Goal: Transaction & Acquisition: Purchase product/service

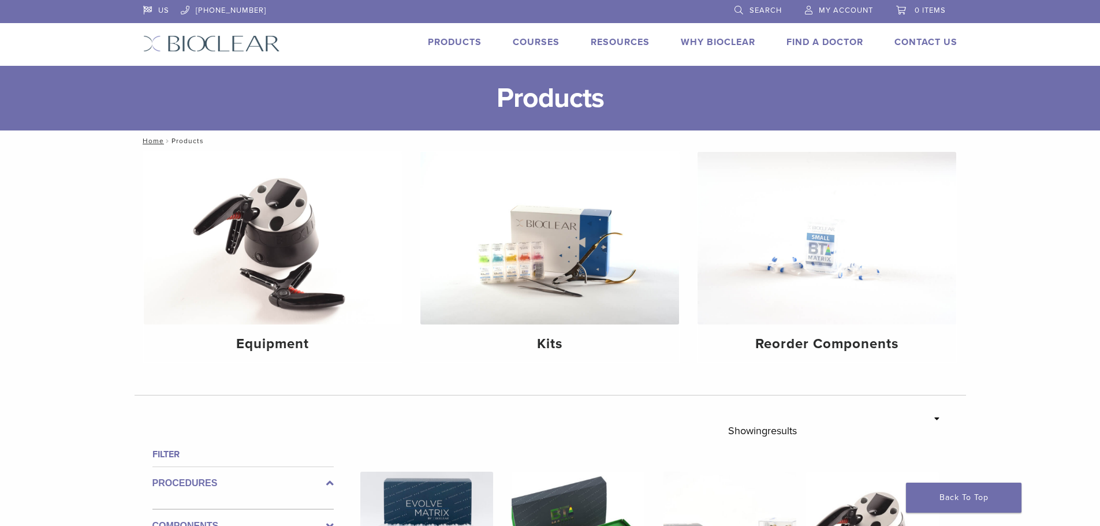
click at [918, 8] on span "0 items" at bounding box center [930, 10] width 31 height 9
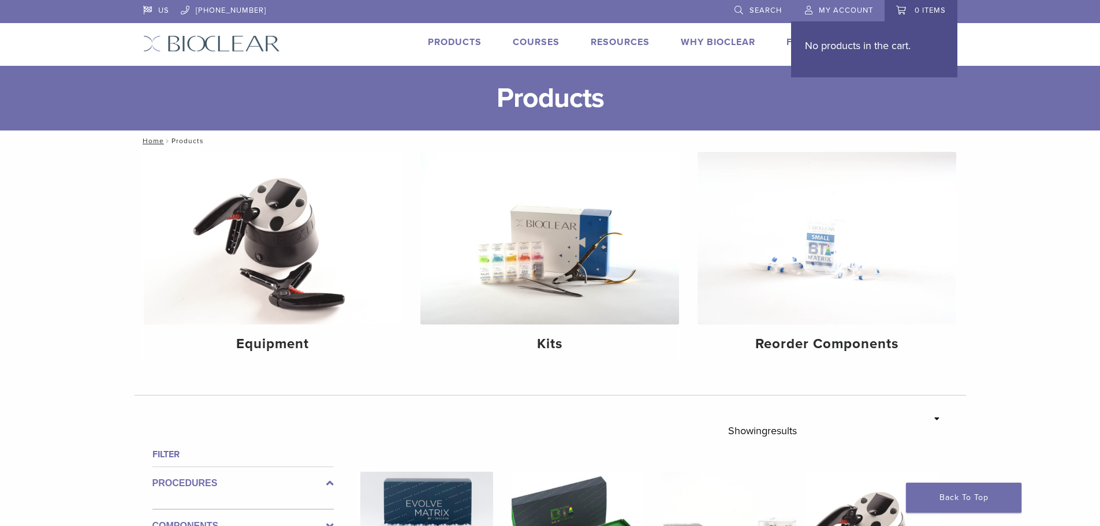
drag, startPoint x: 884, startPoint y: 33, endPoint x: 877, endPoint y: 38, distance: 8.2
click at [880, 35] on div "No products in the cart." at bounding box center [874, 49] width 166 height 56
click at [864, 54] on p "No products in the cart." at bounding box center [874, 45] width 139 height 17
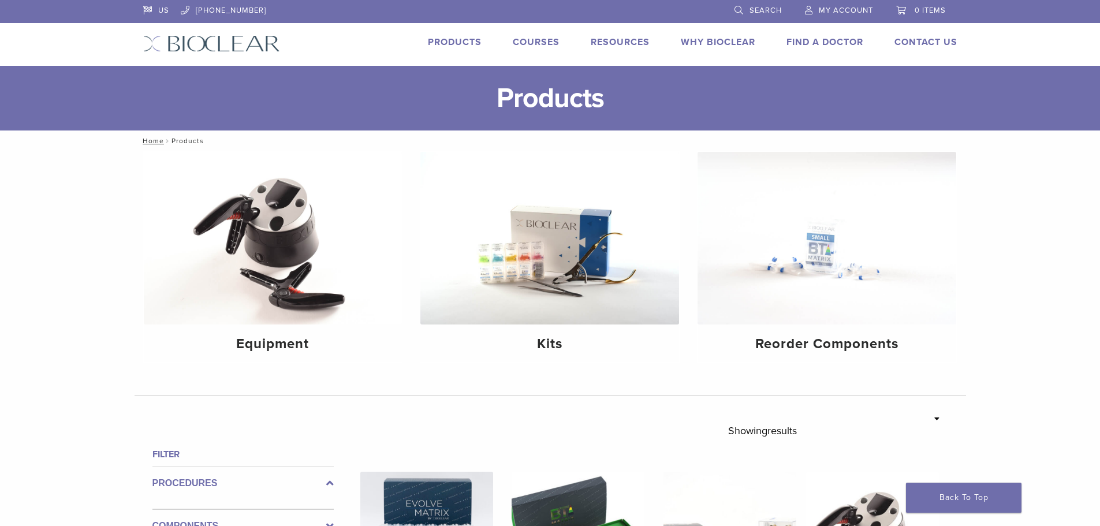
click at [900, 9] on link "0 items" at bounding box center [921, 8] width 50 height 17
click at [848, 9] on span "My Account" at bounding box center [846, 10] width 54 height 9
click at [838, 13] on span "My Account" at bounding box center [846, 10] width 54 height 9
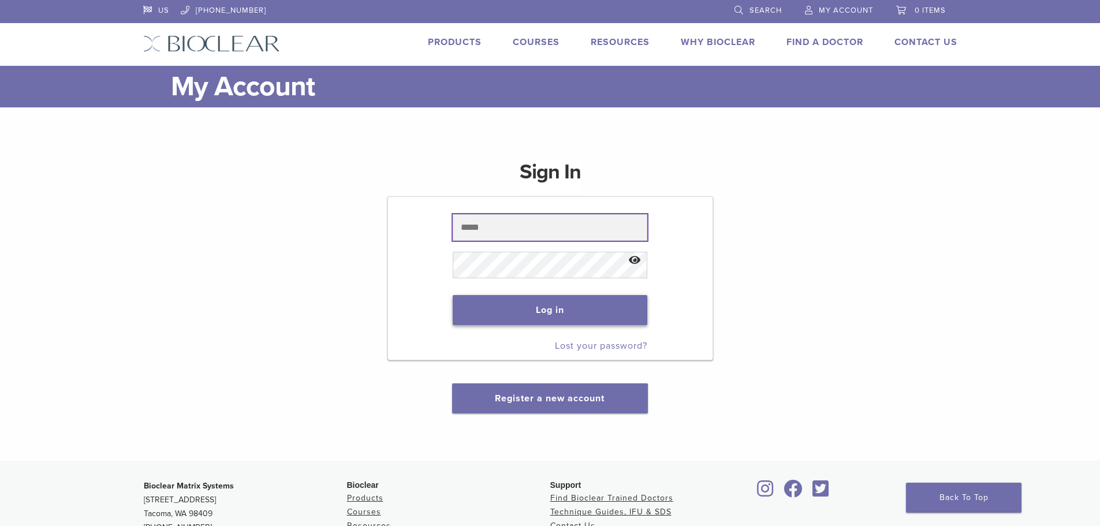
type input "**********"
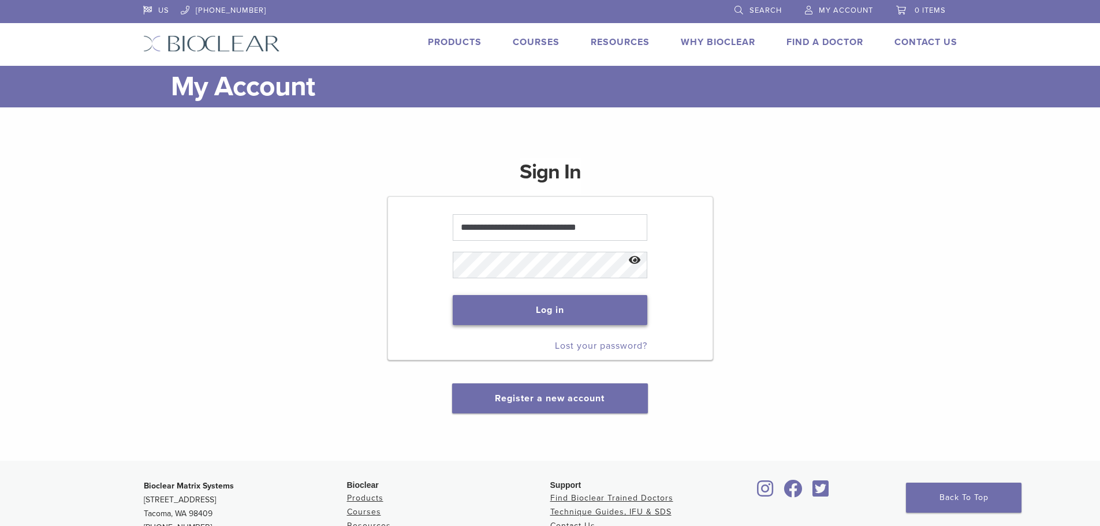
click at [586, 314] on button "Log in" at bounding box center [550, 310] width 195 height 30
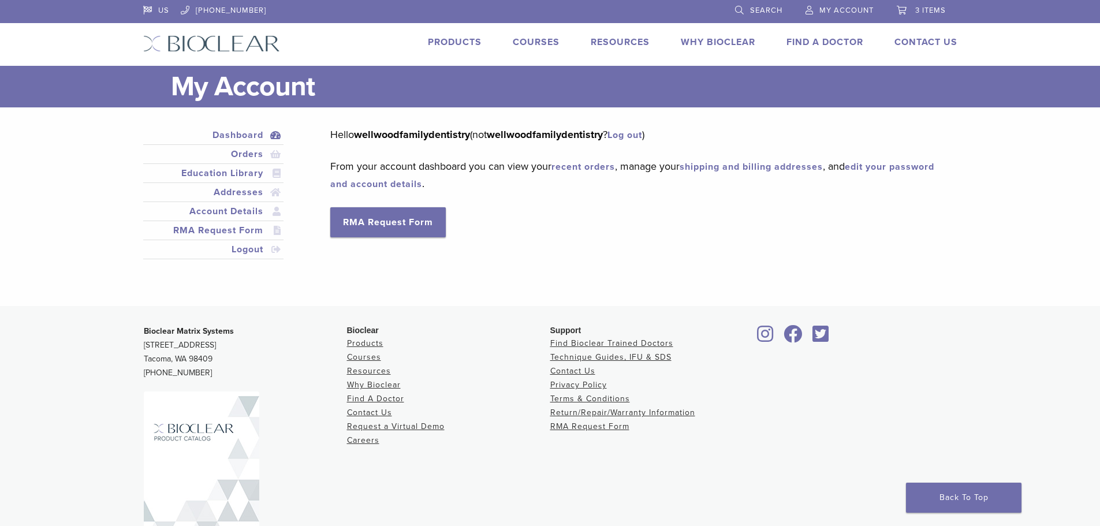
click at [930, 5] on link "3 items" at bounding box center [921, 8] width 49 height 17
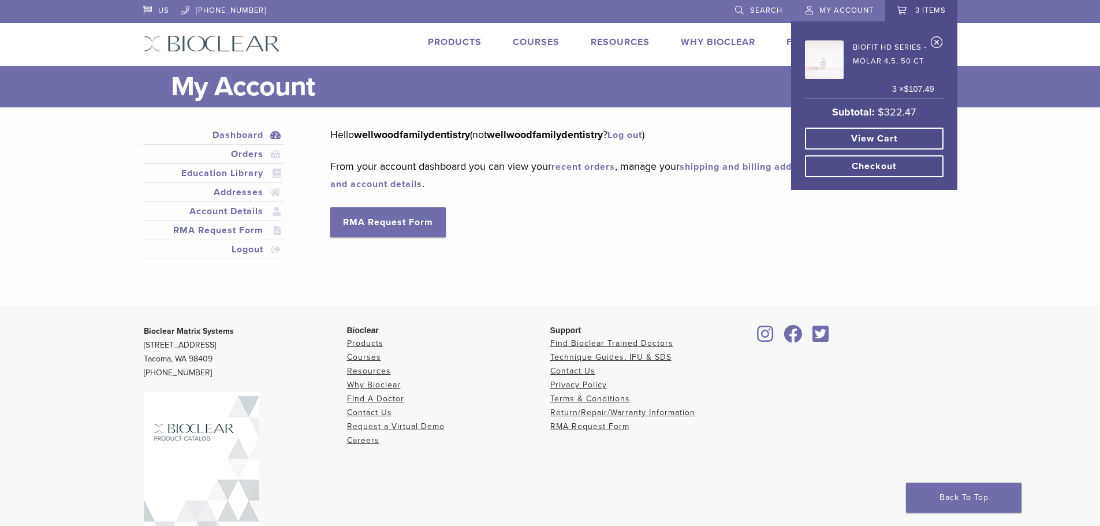
click at [894, 141] on link "View cart" at bounding box center [874, 139] width 139 height 22
